Goal: Information Seeking & Learning: Learn about a topic

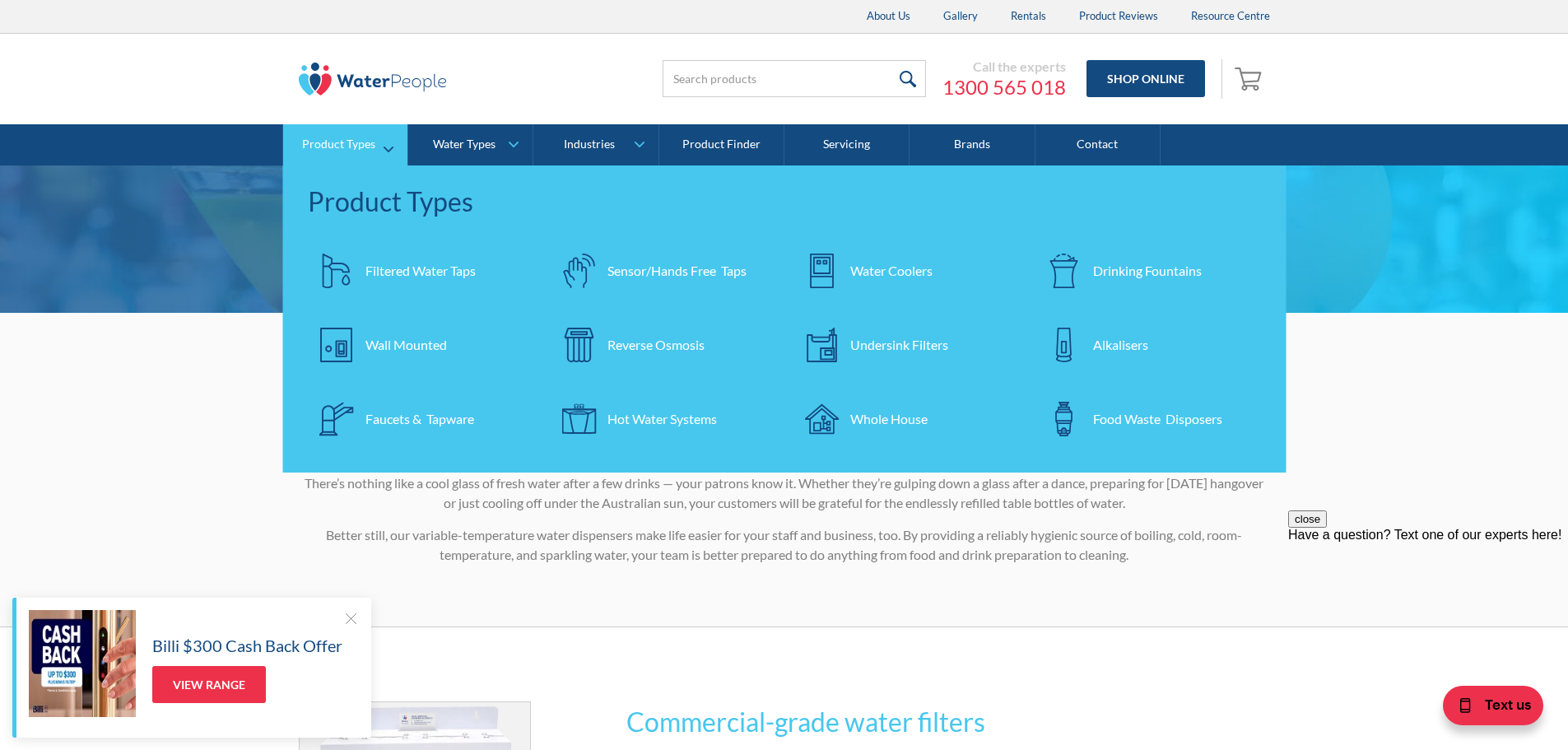
click at [389, 269] on div "Filtered Water Taps" at bounding box center [421, 271] width 110 height 20
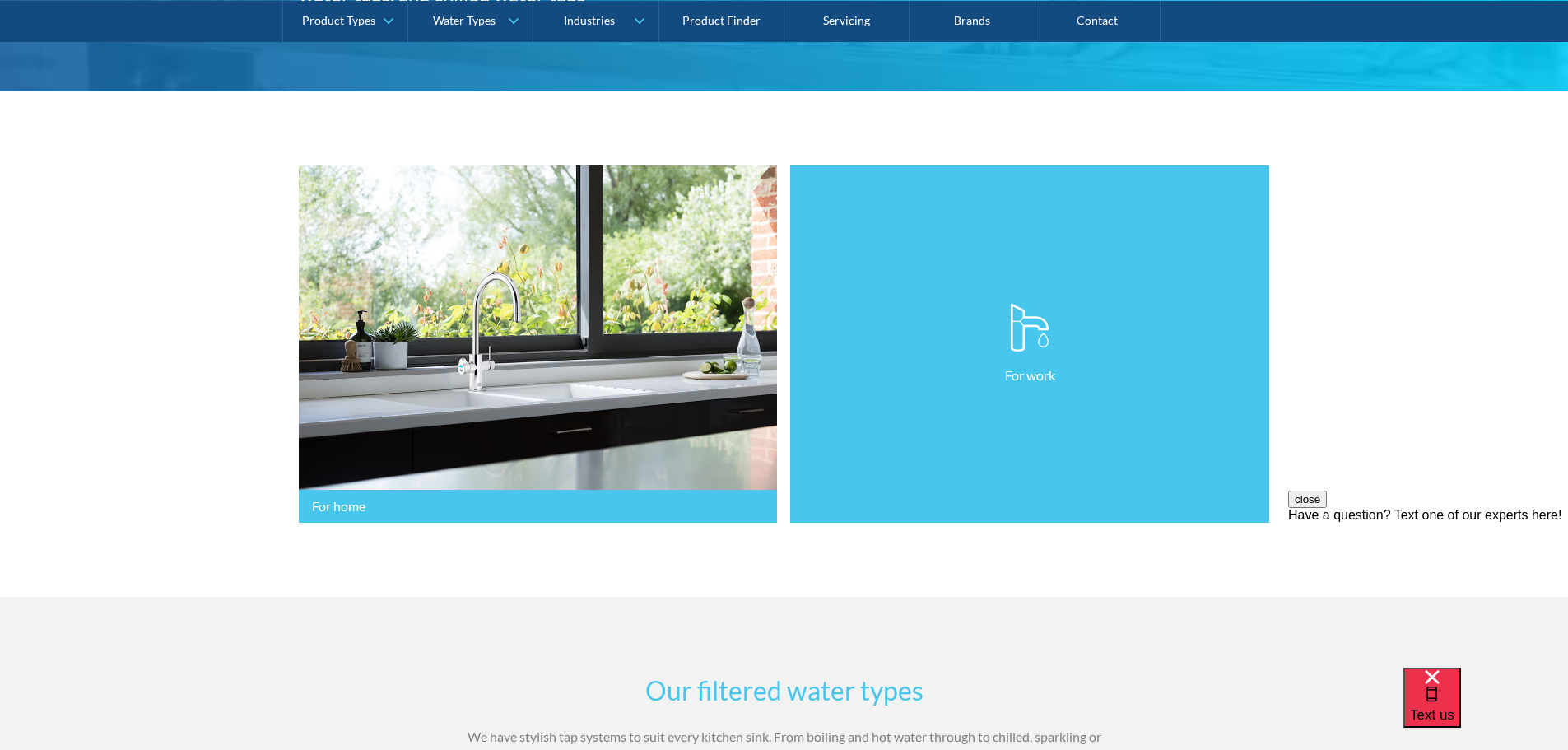
click at [855, 490] on link "For work" at bounding box center [1030, 344] width 479 height 358
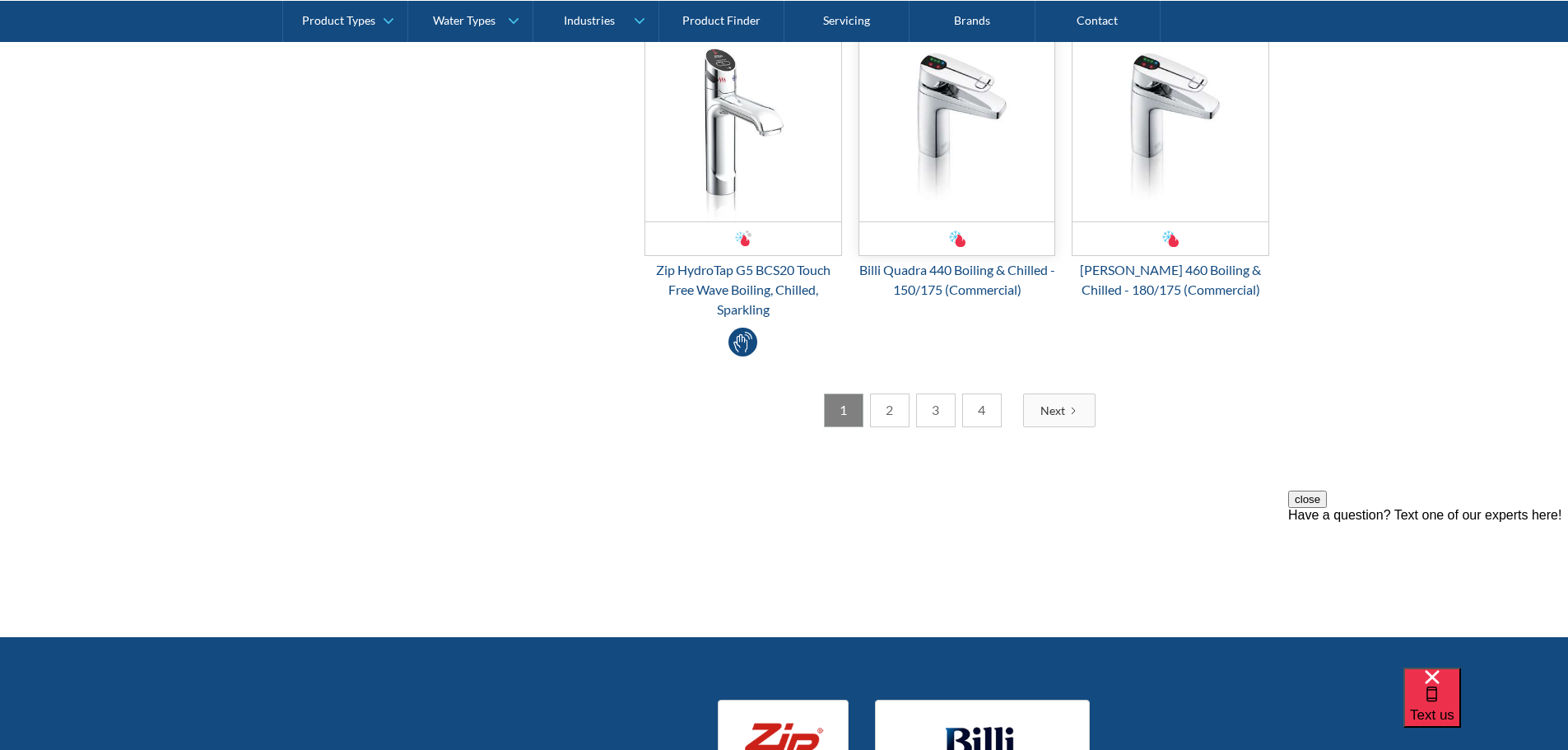
scroll to position [3292, 0]
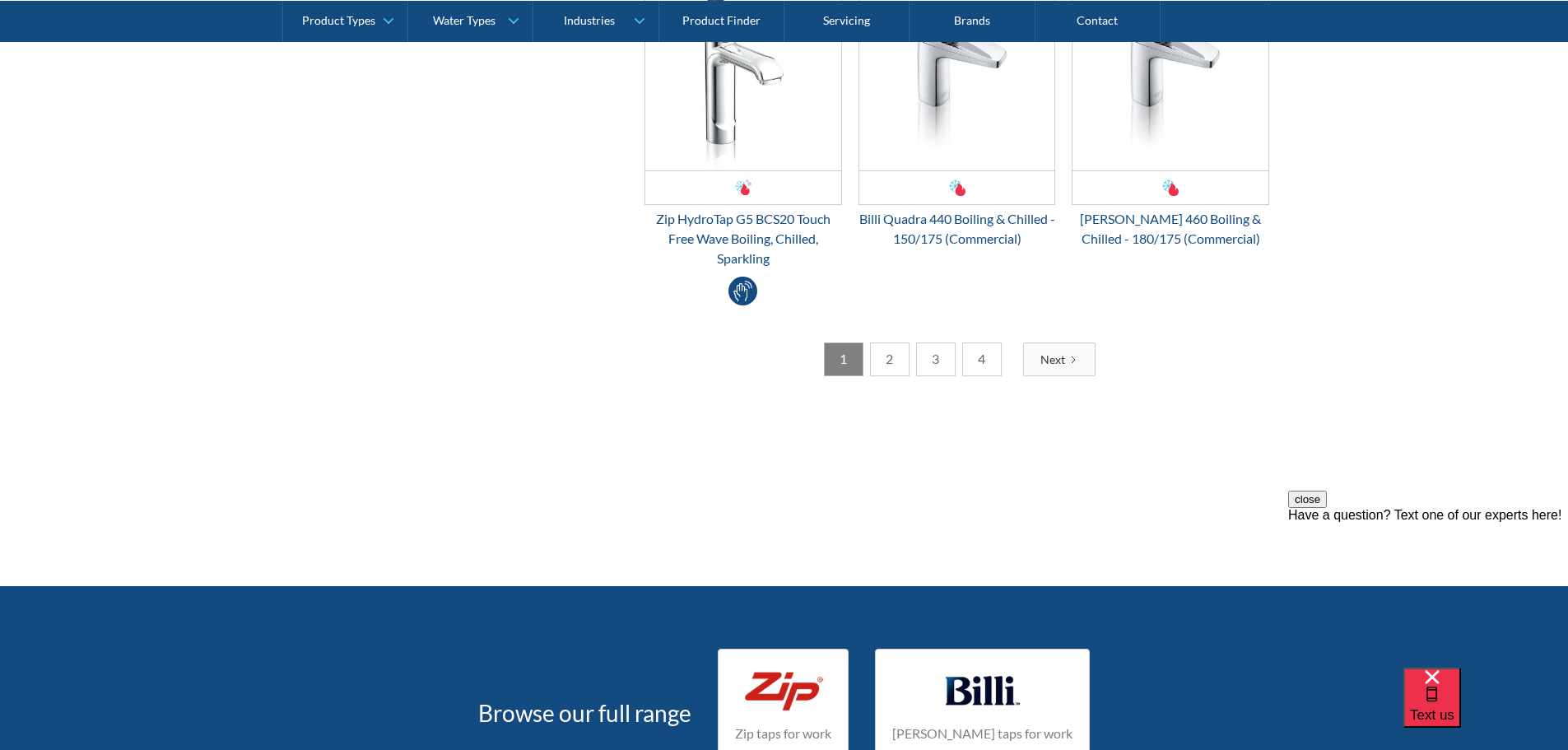
click at [1054, 366] on div "Next" at bounding box center [1053, 358] width 25 height 17
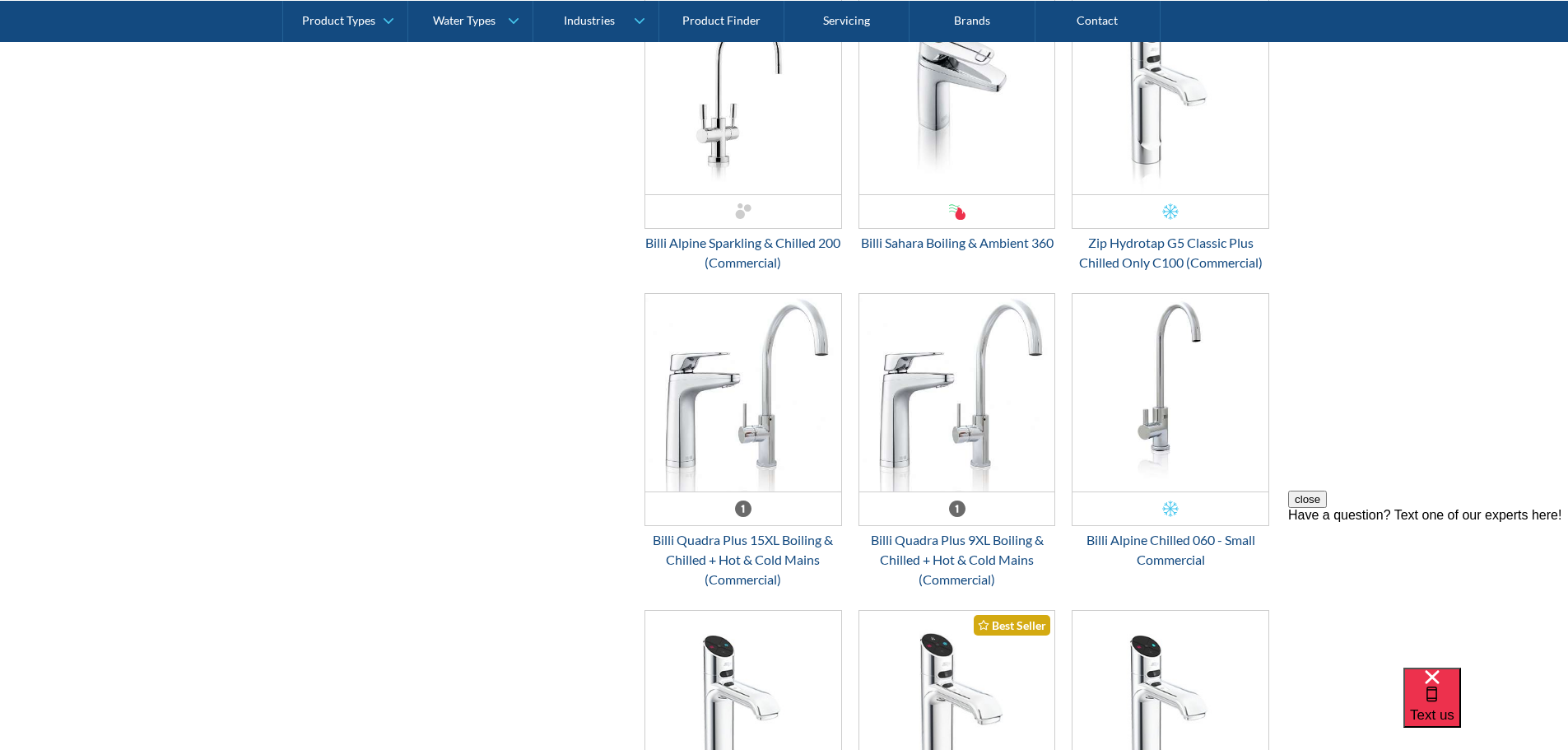
scroll to position [2222, 0]
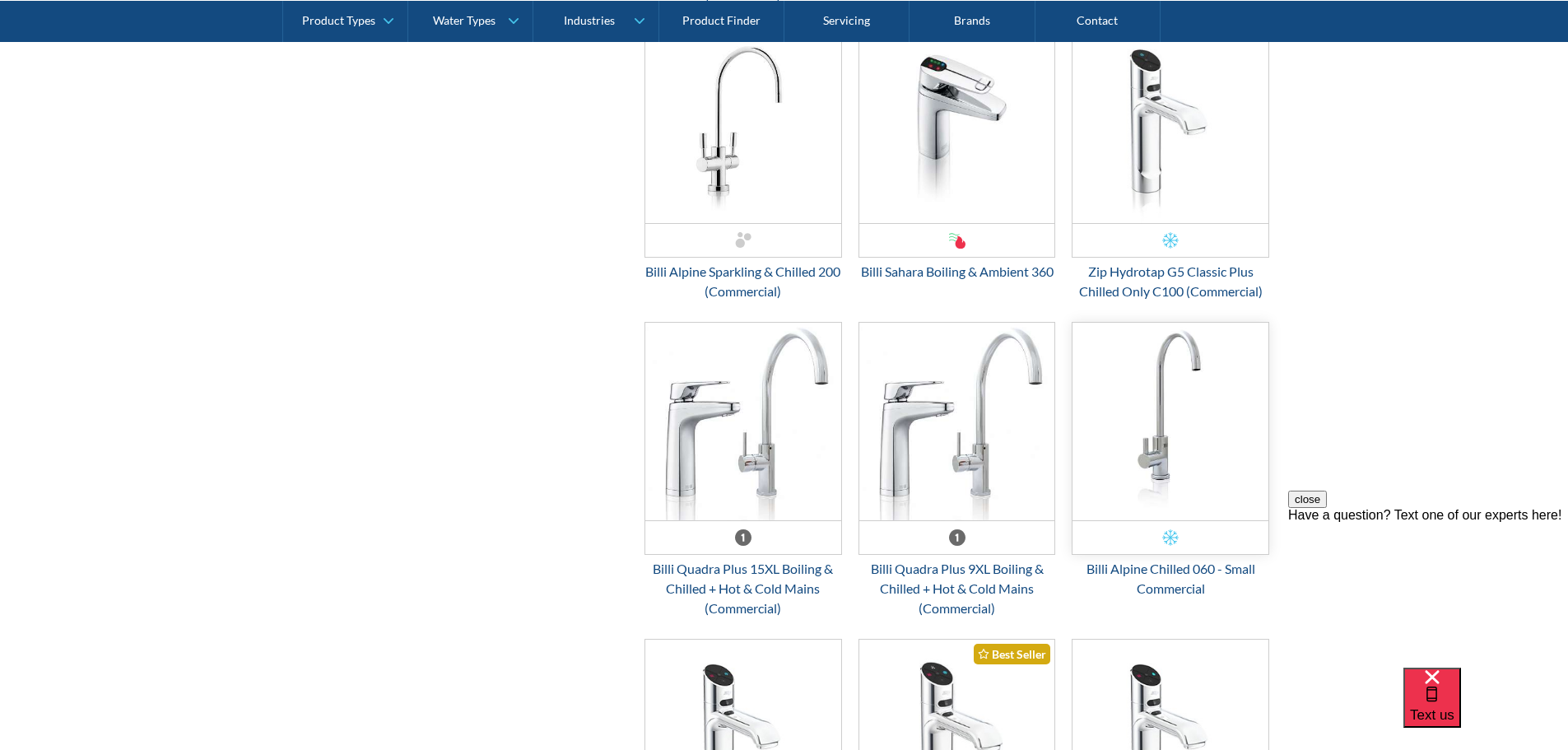
click at [1187, 544] on div "Email Form 3" at bounding box center [1171, 536] width 196 height 34
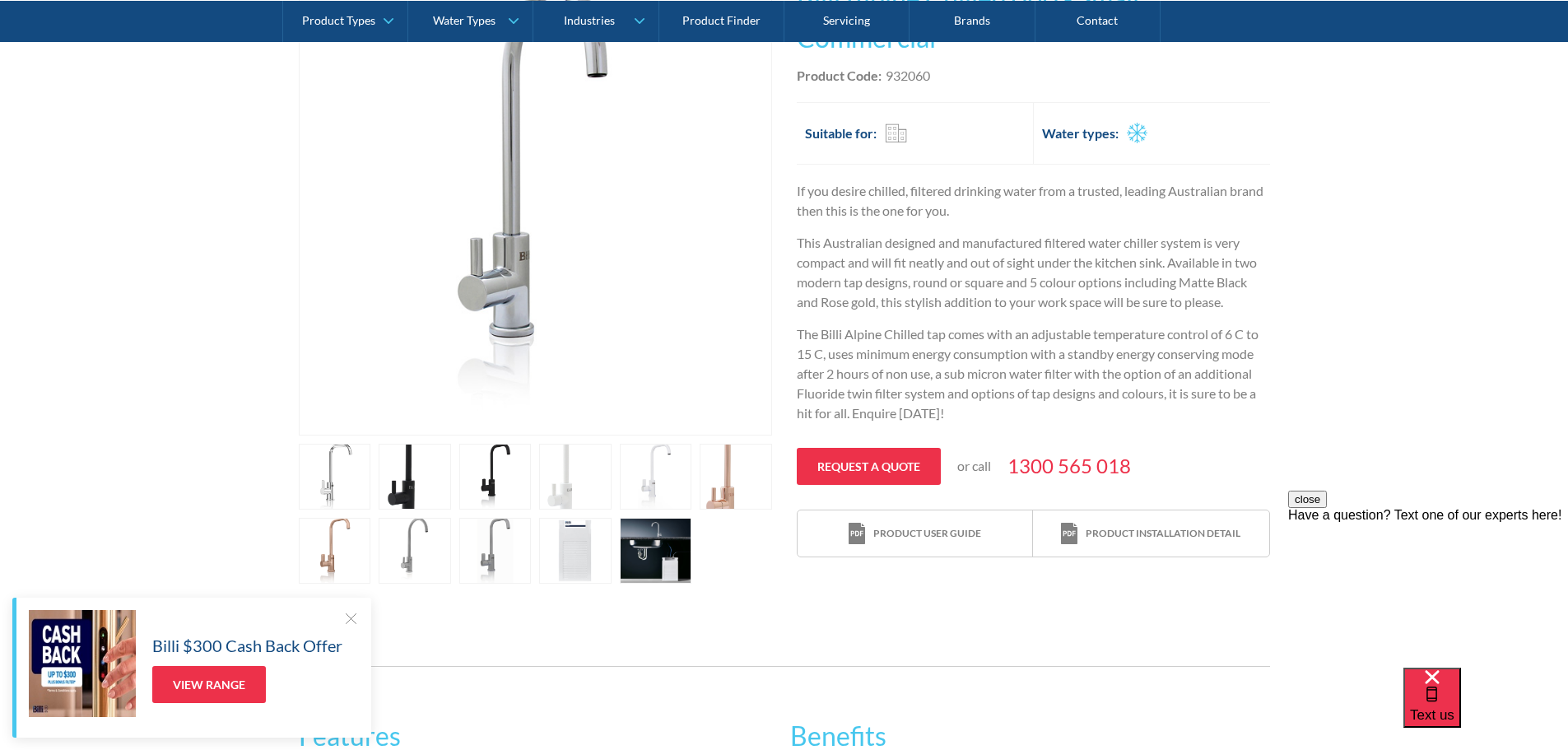
scroll to position [83, 0]
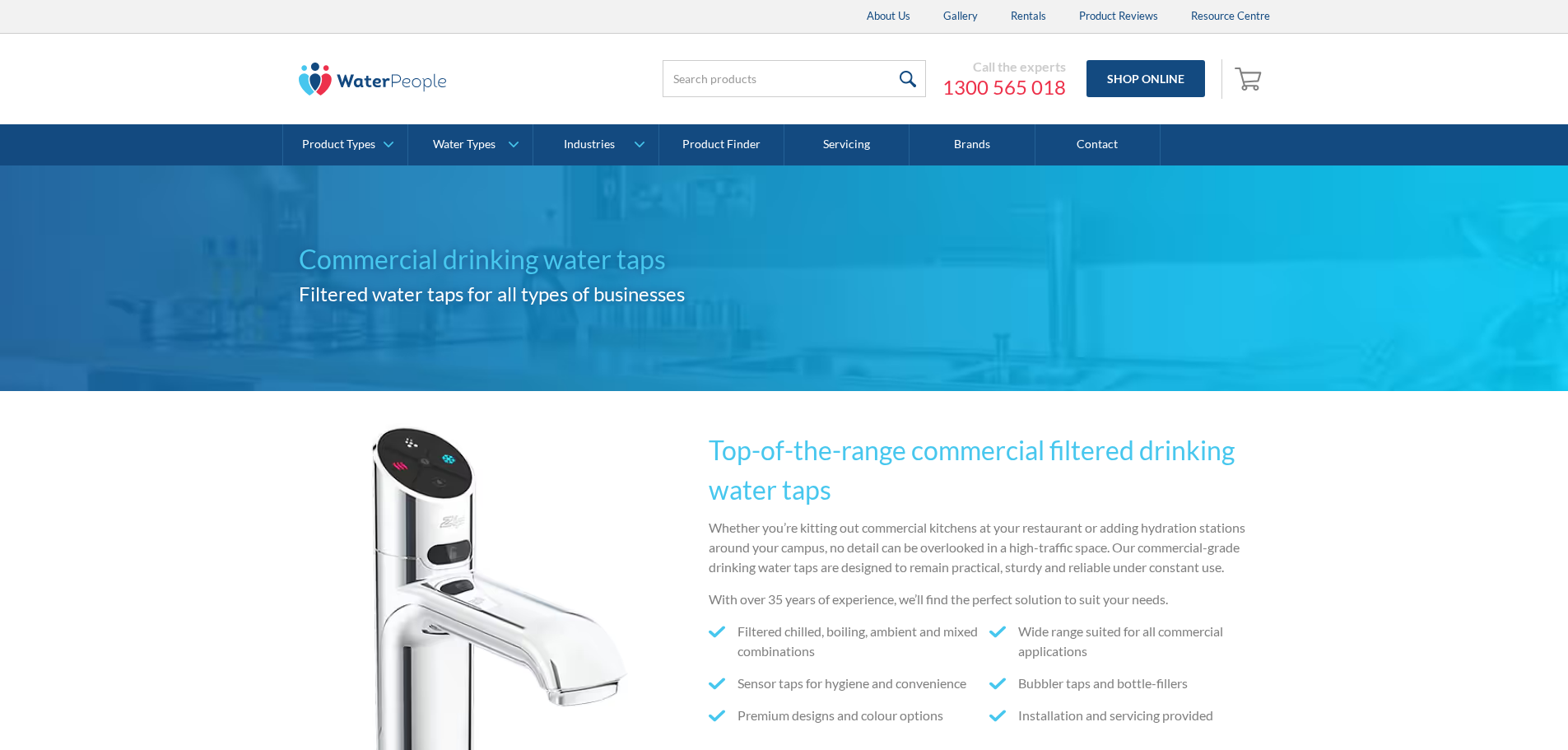
scroll to position [2222, 0]
